Goal: Find specific page/section: Find specific page/section

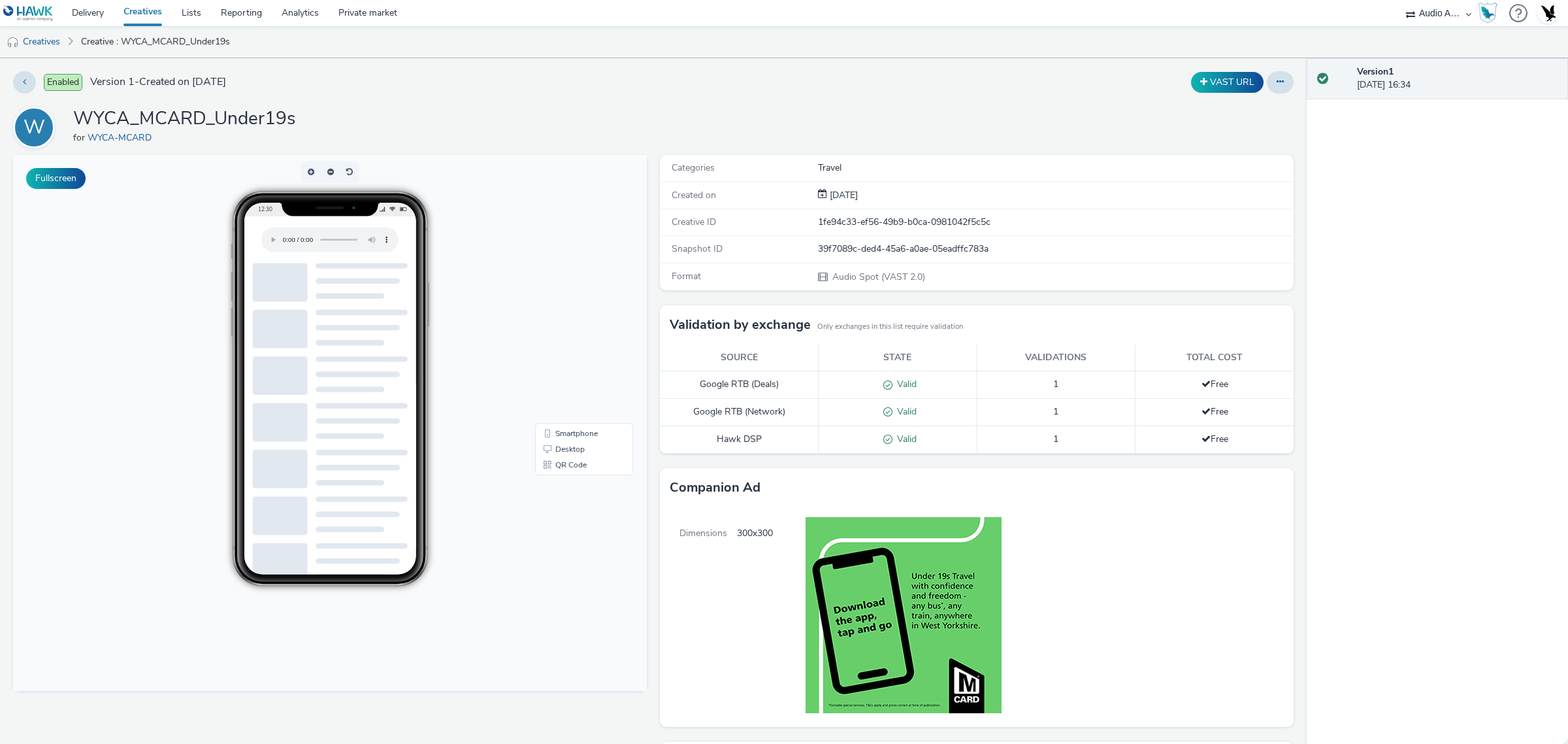
click at [1441, 11] on select "75 Media A8 Media Group Advant Technology Audio Ad Pro AZERION Buy Me Media Con…" at bounding box center [1439, 13] width 78 height 26
select select "47c37c18-910e-43a3-bb91-a2beb2847406"
click at [1400, 0] on select "75 Media A8 Media Group Advant Technology Audio Ad Pro AZERION Buy Me Media Con…" at bounding box center [1439, 13] width 78 height 26
select select "b1b940d3-d05b-48b5-821e-f328c33b988b"
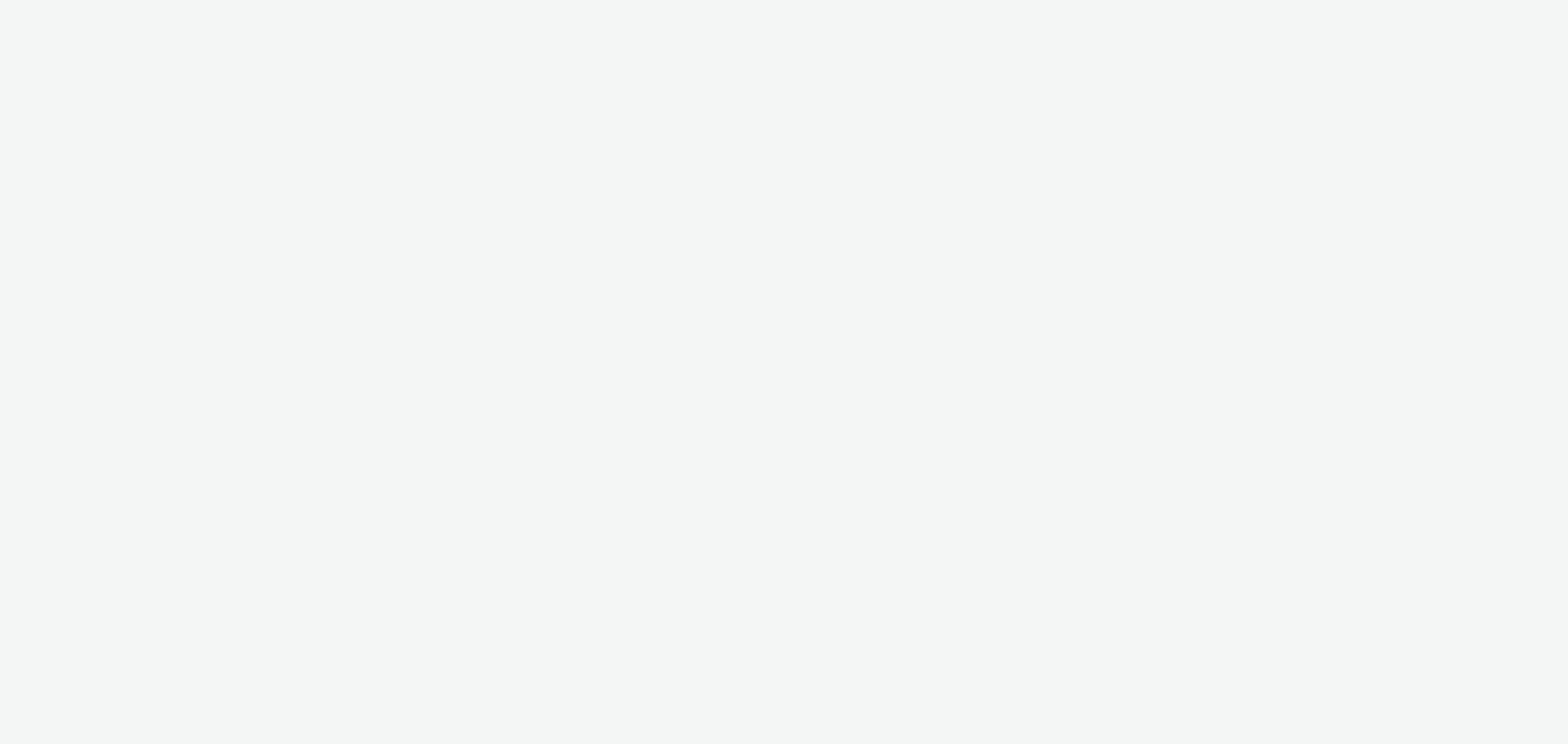
select select "47c37c18-910e-43a3-bb91-a2beb2847406"
select select "b1b940d3-d05b-48b5-821e-f328c33b988b"
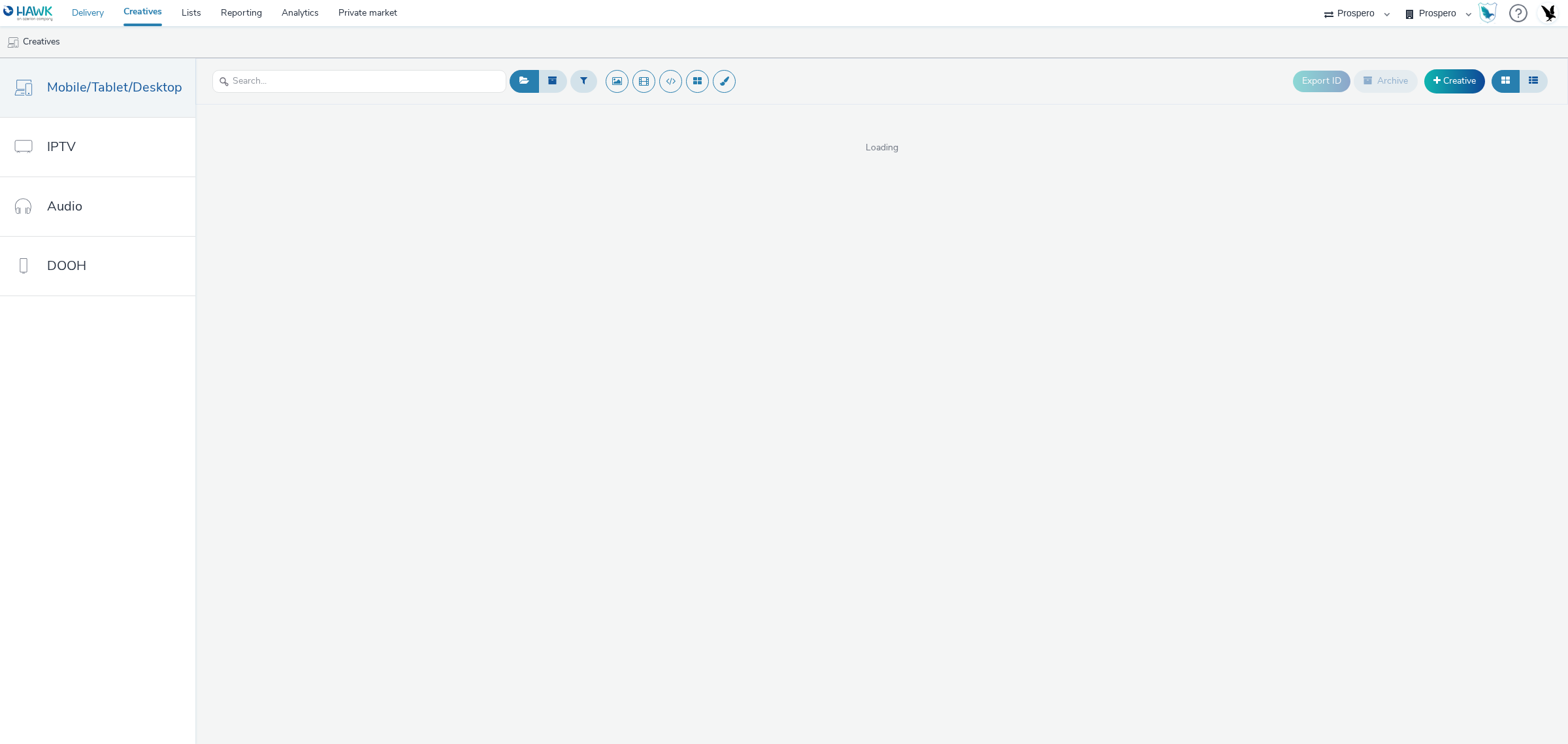
click at [73, 6] on link "Delivery" at bounding box center [88, 13] width 52 height 26
